Goal: Task Accomplishment & Management: Use online tool/utility

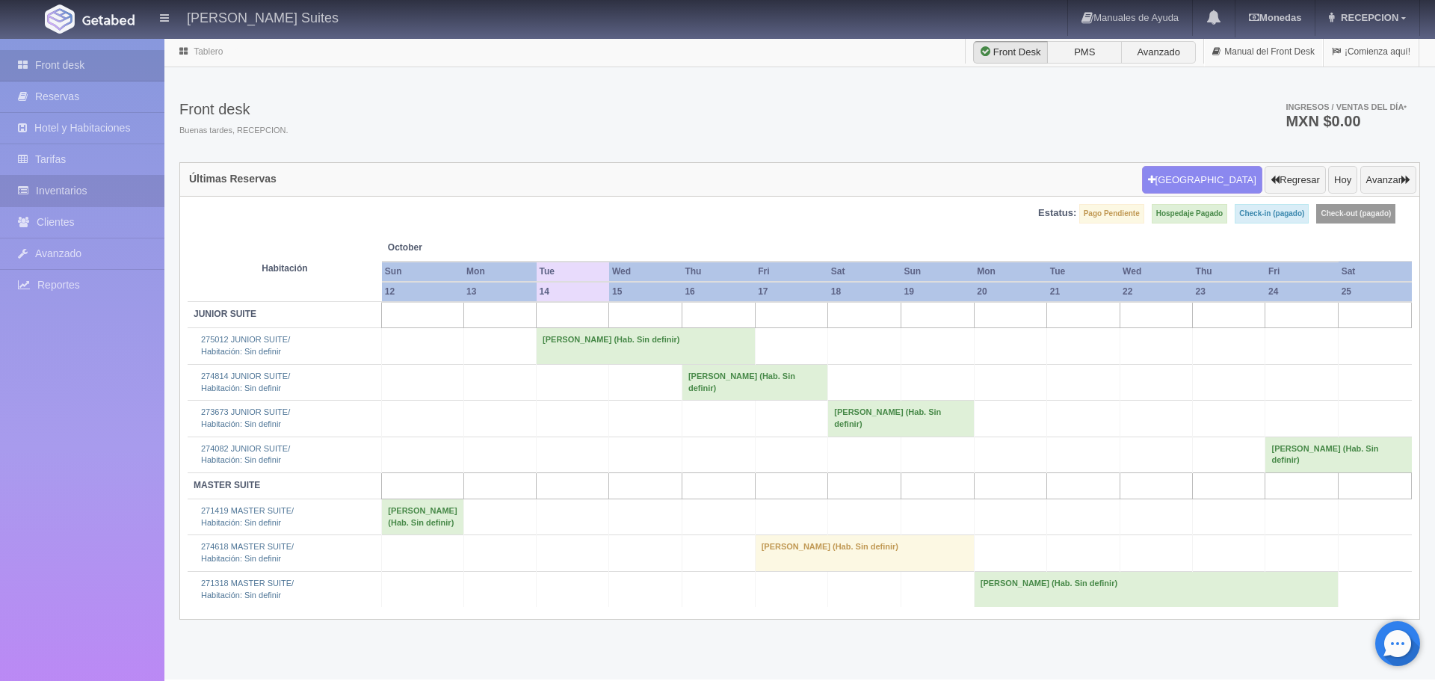
click at [129, 191] on link "Inventarios" at bounding box center [82, 191] width 164 height 31
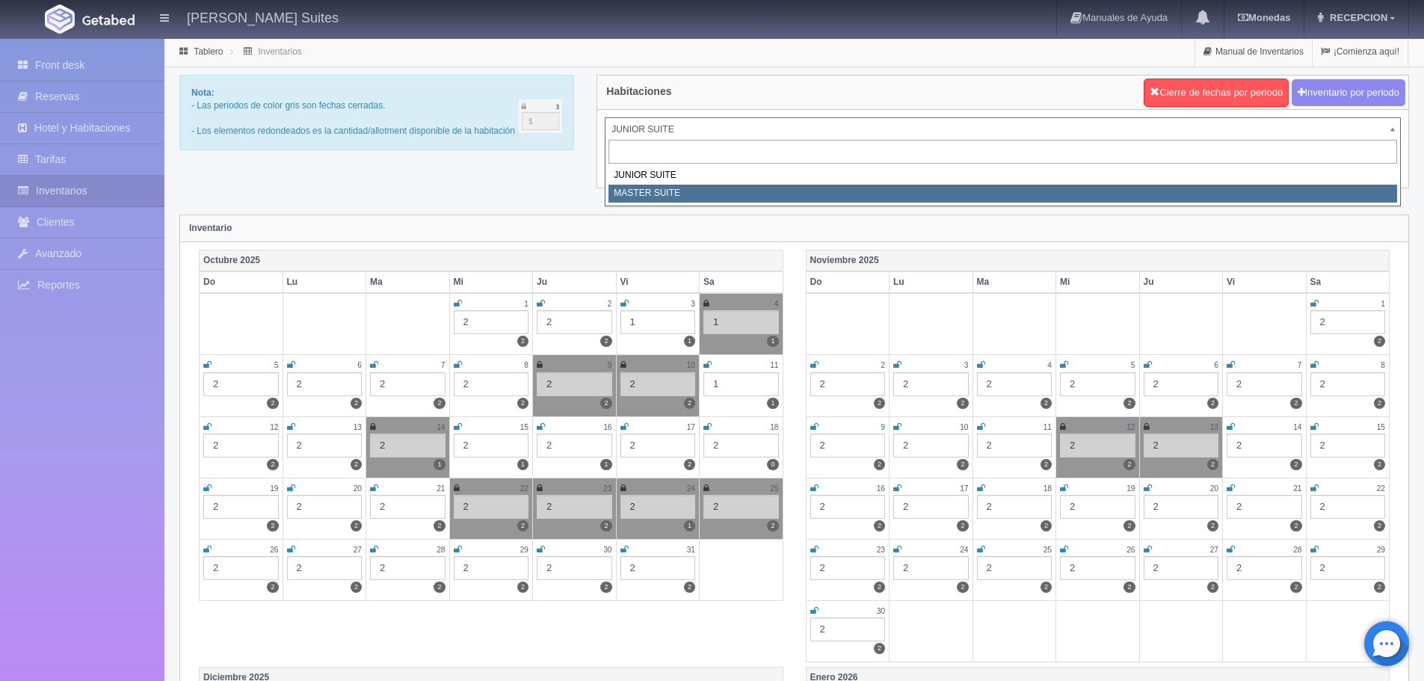
select select "305"
